Goal: Find specific page/section

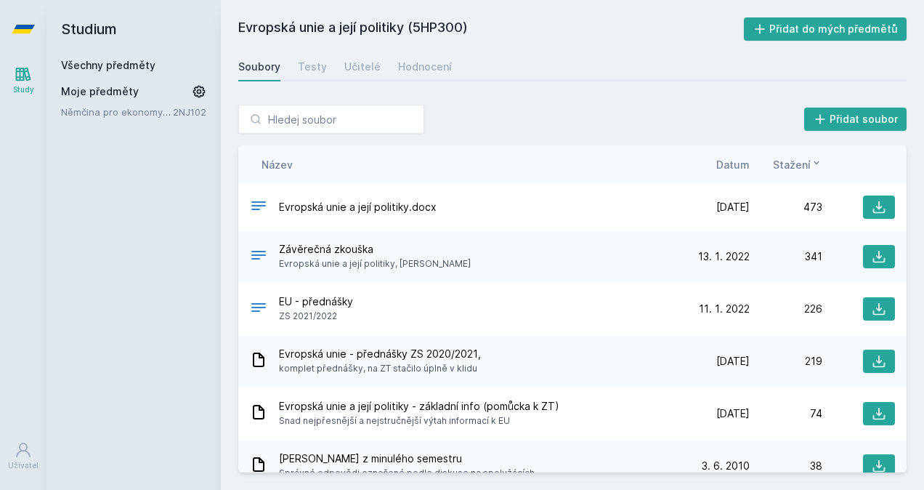
scroll to position [368, 0]
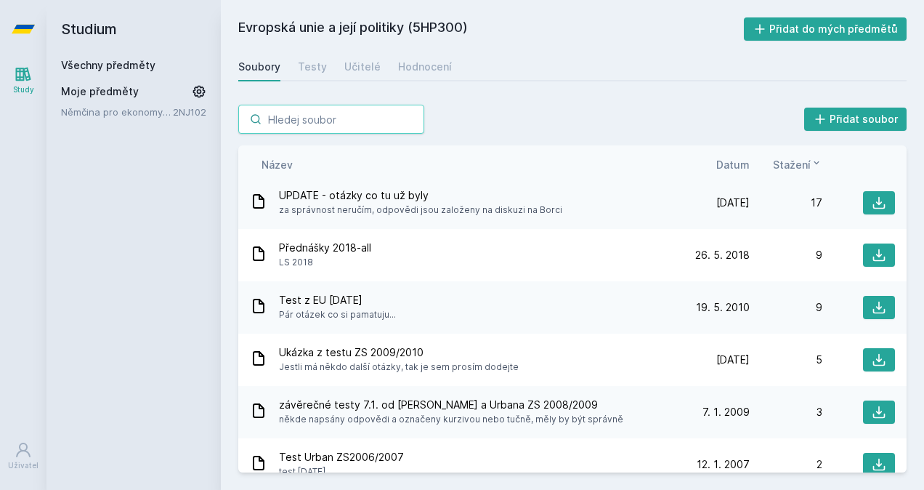
click at [313, 126] on input "search" at bounding box center [331, 119] width 186 height 29
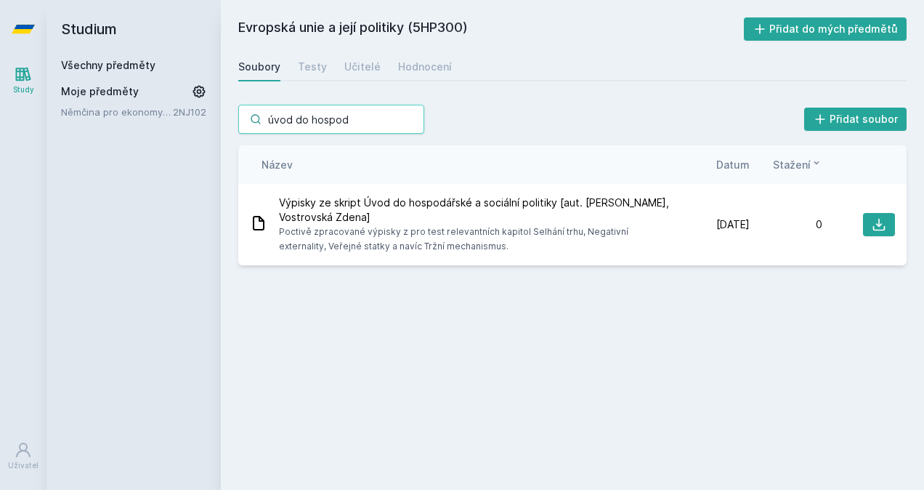
scroll to position [0, 0]
type input "úvod do hospodářs"
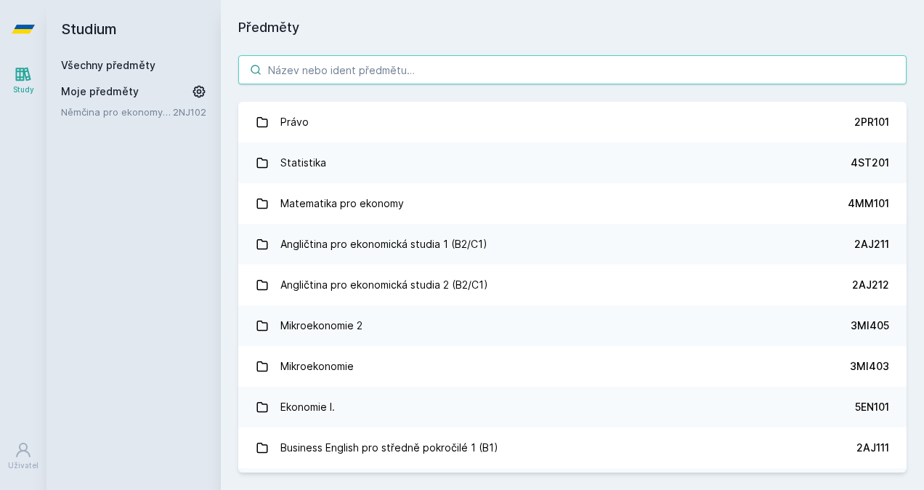
click at [313, 67] on input "search" at bounding box center [572, 69] width 669 height 29
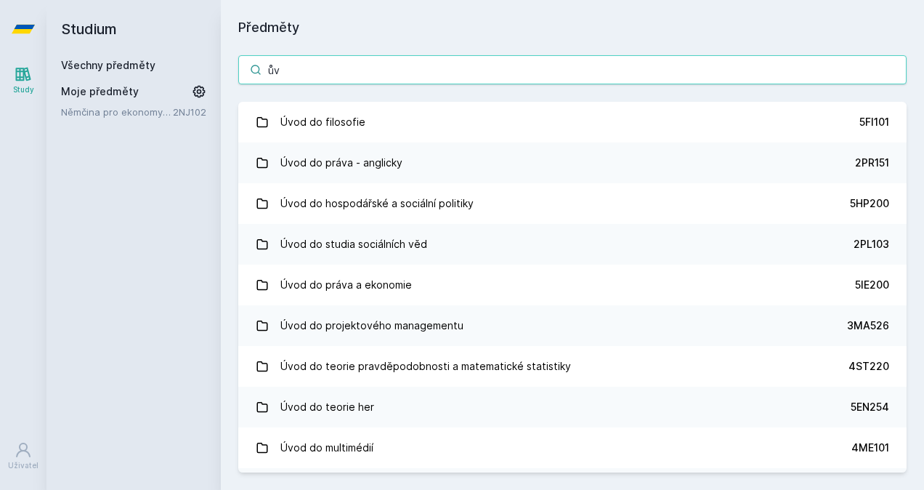
type input "ů"
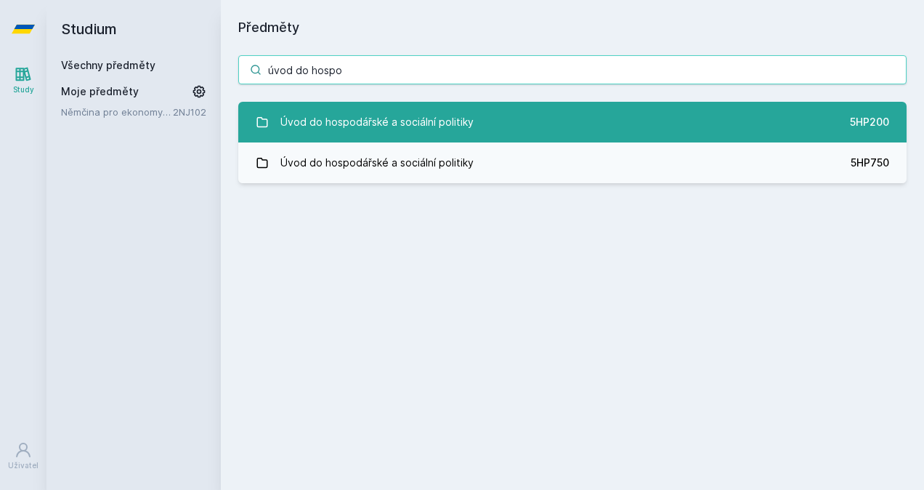
type input "úvod do hospo"
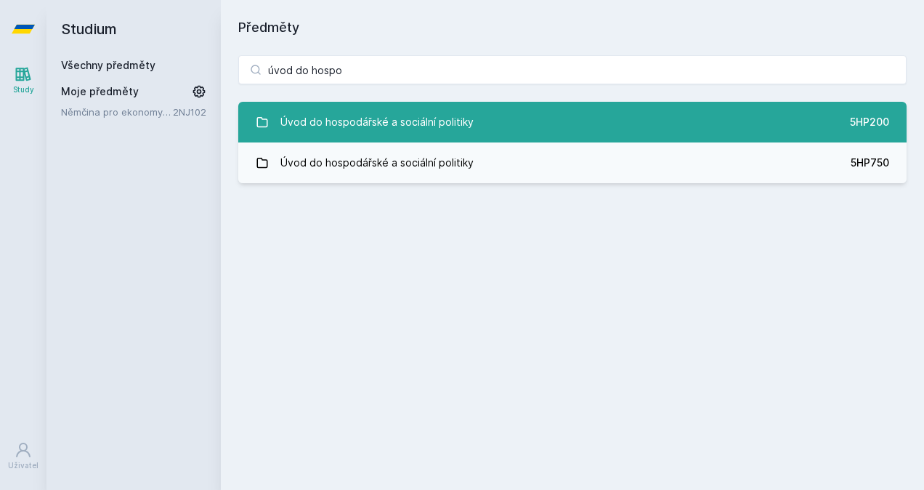
click at [343, 128] on div "Úvod do hospodářské a sociální politiky" at bounding box center [377, 122] width 193 height 29
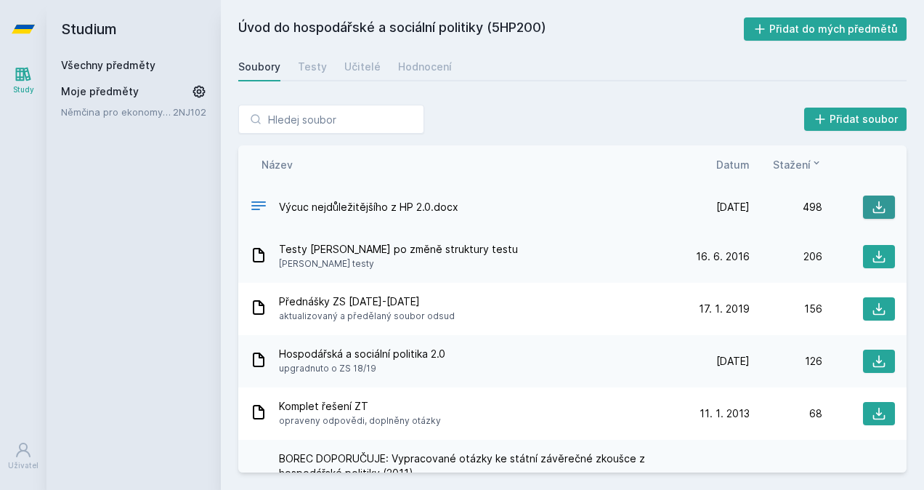
click at [879, 209] on icon at bounding box center [879, 207] width 15 height 15
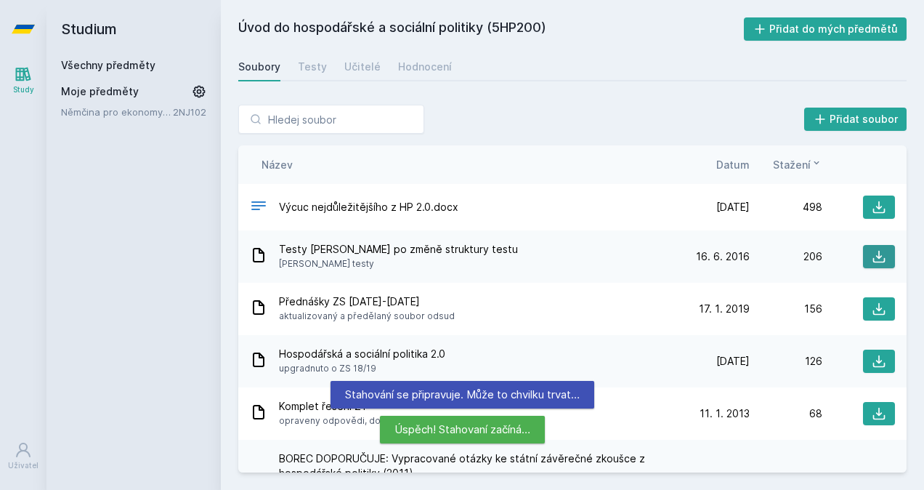
click at [881, 260] on button at bounding box center [879, 256] width 32 height 23
click at [874, 307] on icon at bounding box center [880, 309] width 12 height 12
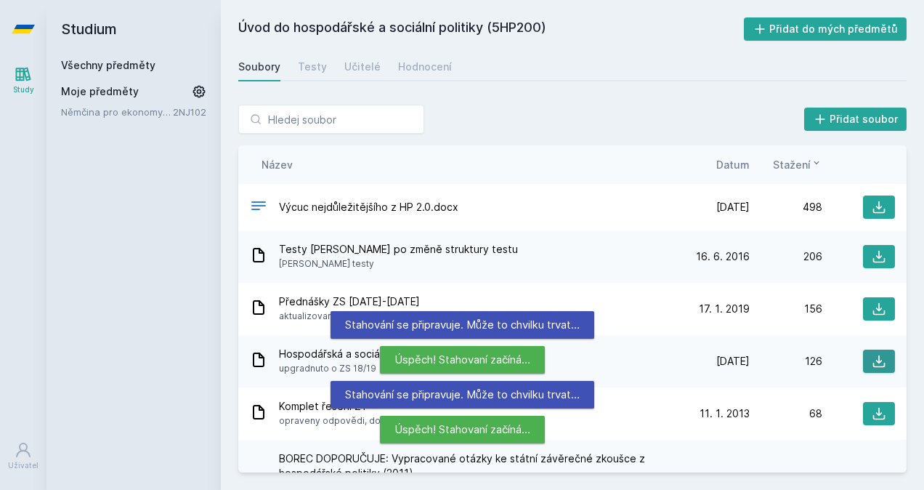
click at [874, 361] on icon at bounding box center [880, 361] width 12 height 12
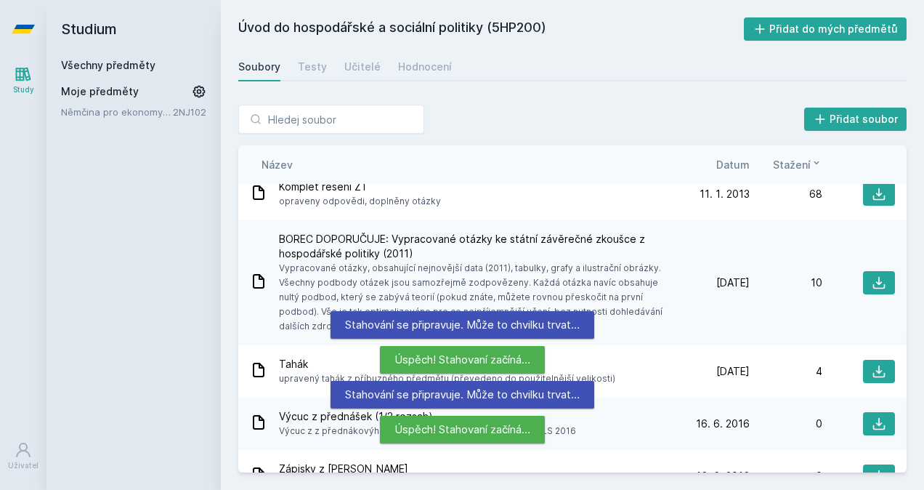
scroll to position [246, 0]
